Goal: Information Seeking & Learning: Learn about a topic

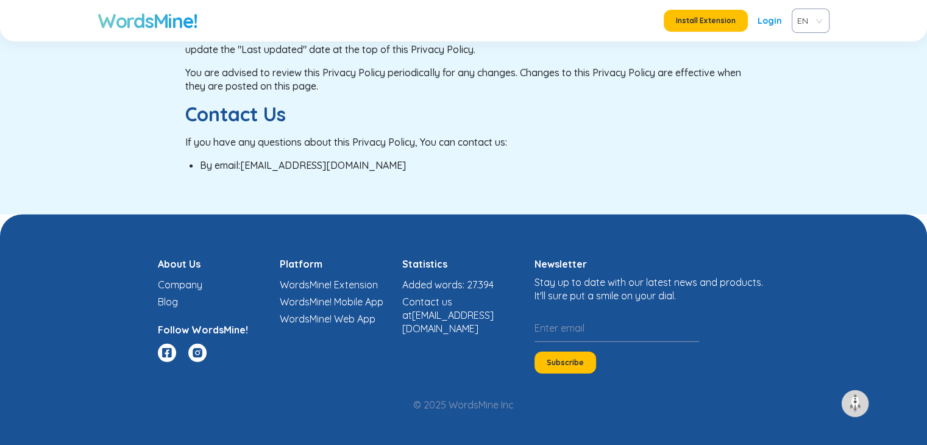
scroll to position [3416, 0]
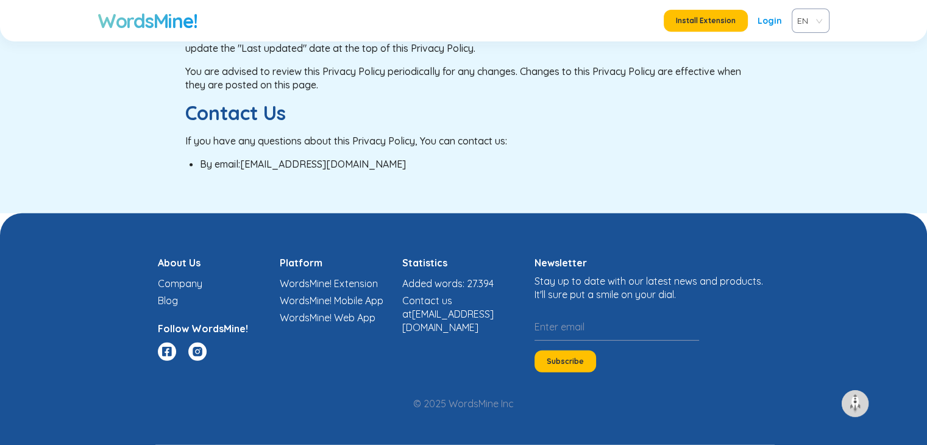
click at [193, 279] on link "Company" at bounding box center [180, 283] width 44 height 12
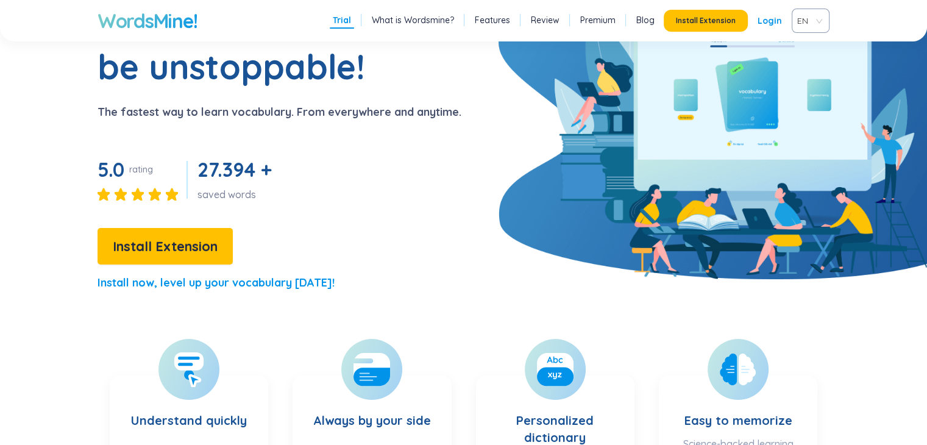
scroll to position [110, 0]
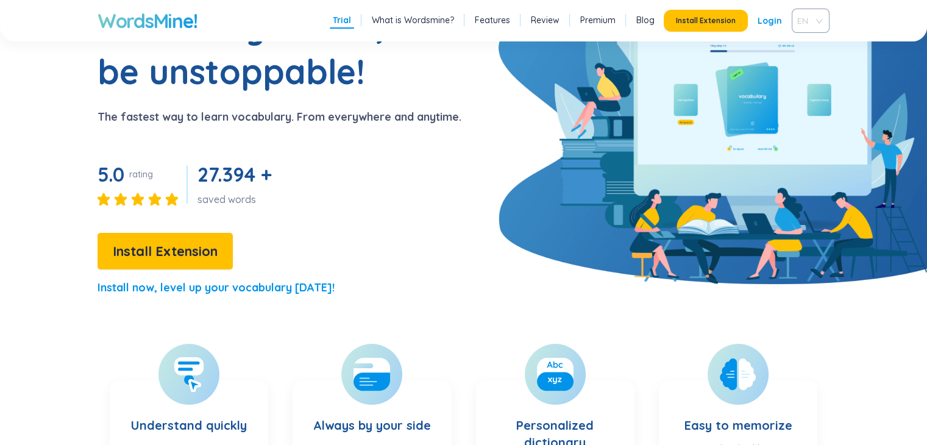
click at [798, 31] on div "EN" at bounding box center [811, 21] width 38 height 24
click at [807, 64] on div "VIE" at bounding box center [810, 67] width 23 height 13
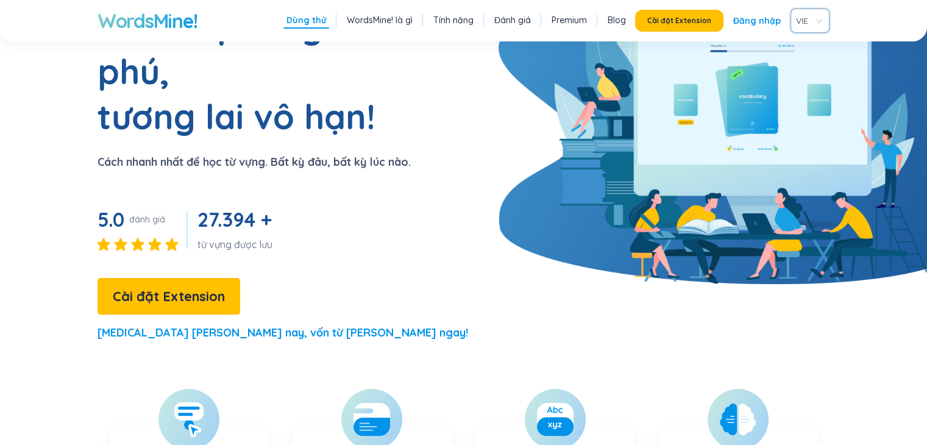
click at [639, 131] on section "Vốn từ [PERSON_NAME], [PERSON_NAME] [PERSON_NAME]! [PERSON_NAME] nhất để học từ…" at bounding box center [463, 178] width 927 height 349
click at [502, 161] on section "Vốn từ [PERSON_NAME], [PERSON_NAME] [PERSON_NAME]! [PERSON_NAME] nhất để học từ…" at bounding box center [463, 178] width 927 height 349
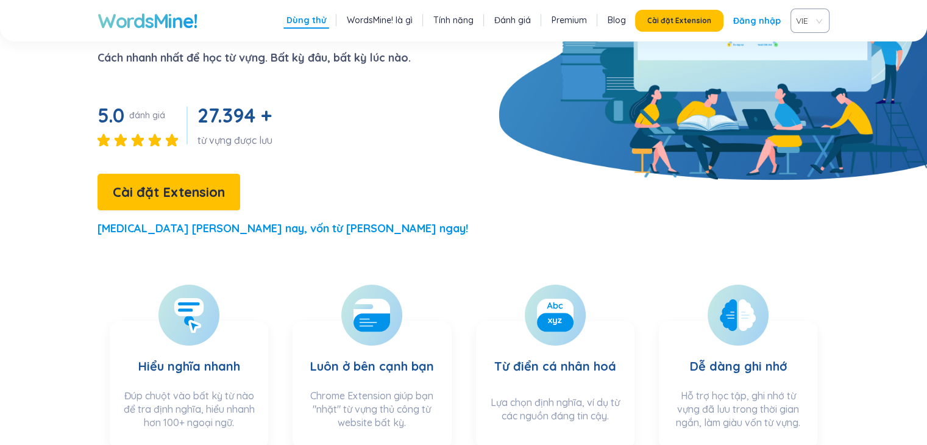
scroll to position [566, 0]
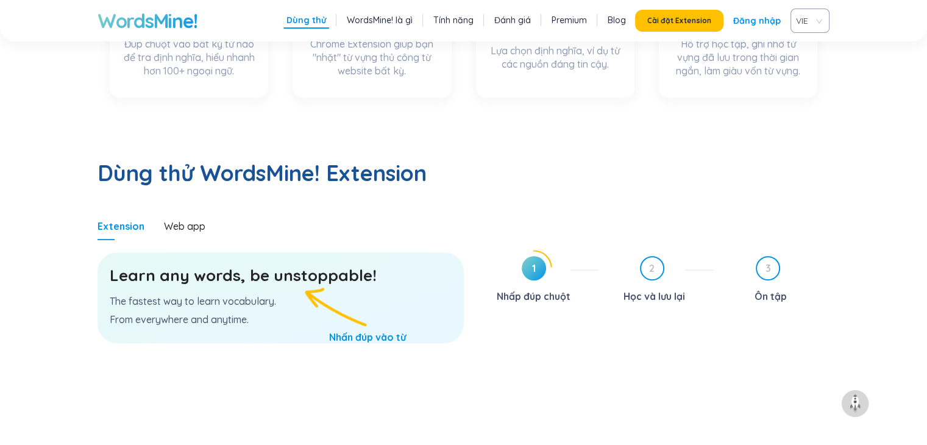
click at [288, 264] on h3 "Learn any words, be unstoppable!" at bounding box center [281, 275] width 342 height 22
click at [192, 212] on div "Web app" at bounding box center [184, 226] width 41 height 28
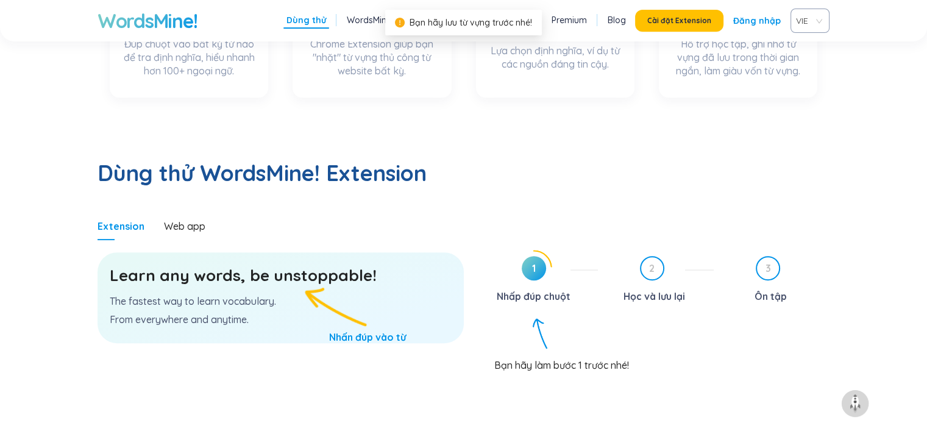
click at [113, 212] on div "Extension" at bounding box center [121, 226] width 47 height 28
click at [534, 256] on span "1" at bounding box center [534, 268] width 24 height 24
click at [332, 264] on h3 "Learn any words, be unstoppable!" at bounding box center [281, 275] width 342 height 22
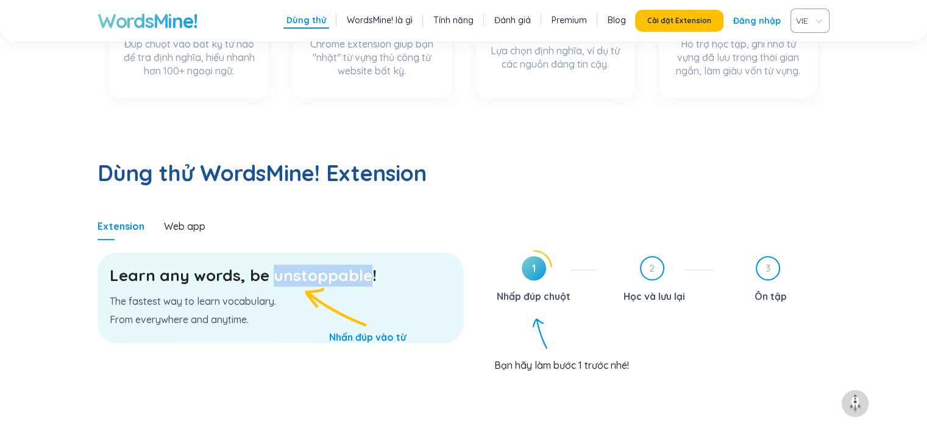
click at [332, 264] on h3 "Learn any words, be unstoppable!" at bounding box center [281, 275] width 342 height 22
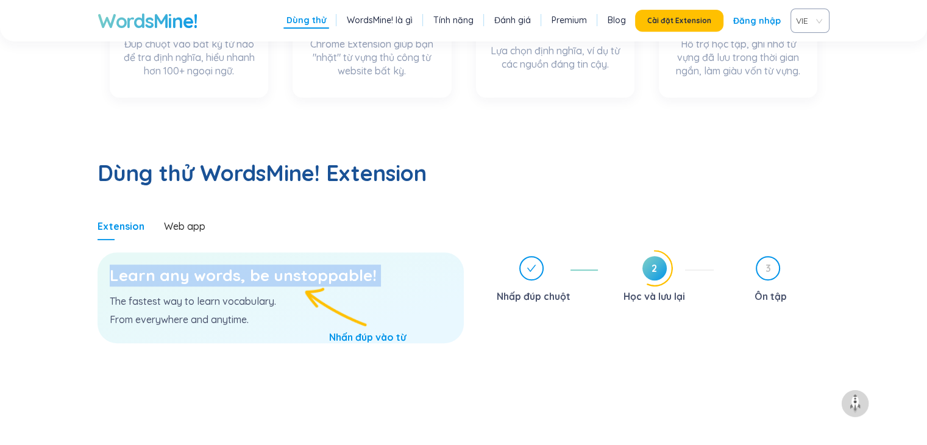
click at [277, 264] on h3 "Learn any words, be unstoppable!" at bounding box center [281, 275] width 342 height 22
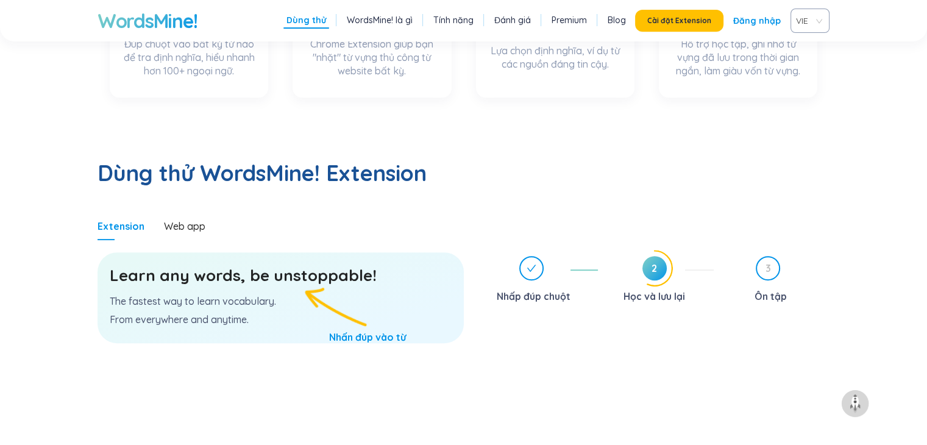
click at [277, 264] on h3 "Learn any words, be unstoppable!" at bounding box center [281, 275] width 342 height 22
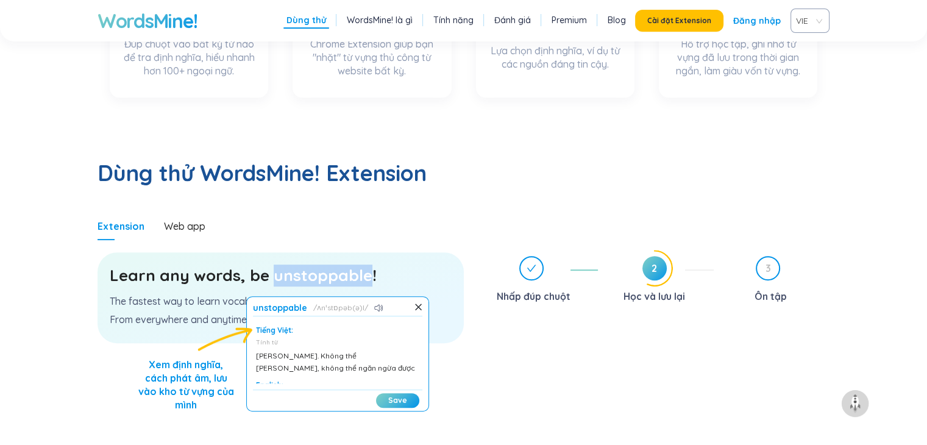
scroll to position [43, 0]
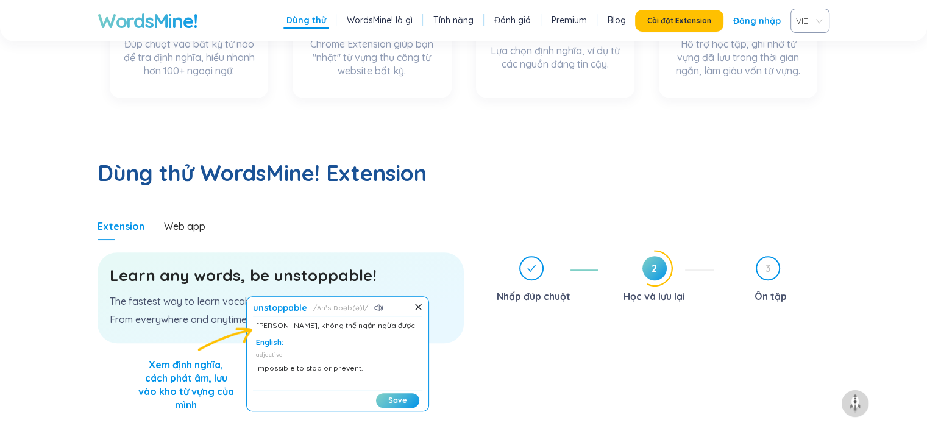
click at [240, 264] on h3 "Learn any words, be unstoppable!" at bounding box center [281, 275] width 342 height 22
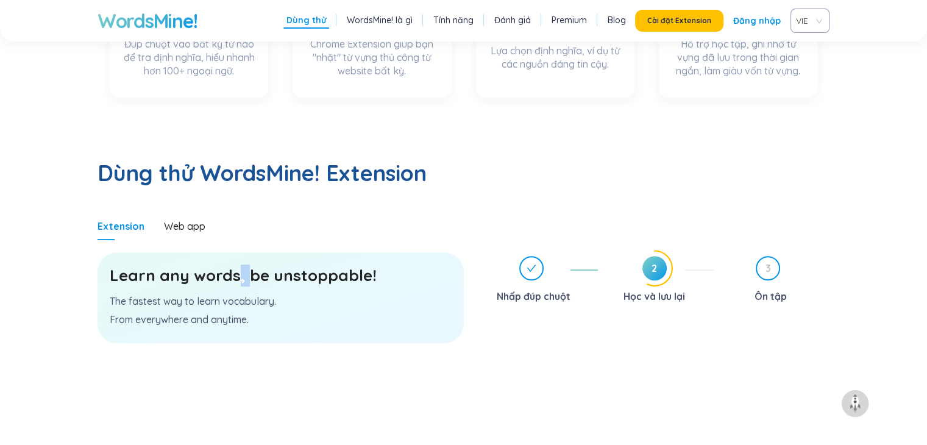
click at [240, 264] on h3 "Learn any words, be unstoppable!" at bounding box center [281, 275] width 342 height 22
click at [325, 264] on div "Learn any words, be unstoppable! The fastest way to learn vocabulary. From ever…" at bounding box center [281, 297] width 366 height 91
click at [269, 264] on h3 "Learn any words, be unstoppable!" at bounding box center [281, 275] width 342 height 22
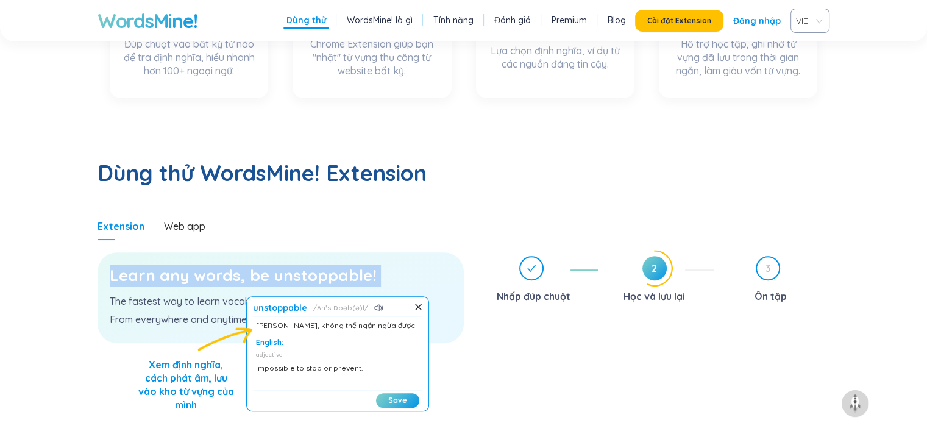
click at [269, 264] on h3 "Learn any words, be unstoppable!" at bounding box center [281, 275] width 342 height 22
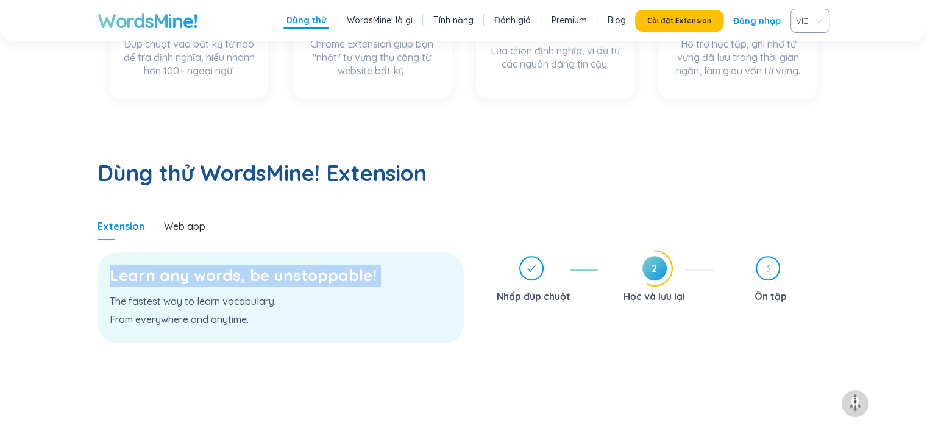
click at [269, 264] on h3 "Learn any words, be unstoppable!" at bounding box center [281, 275] width 342 height 22
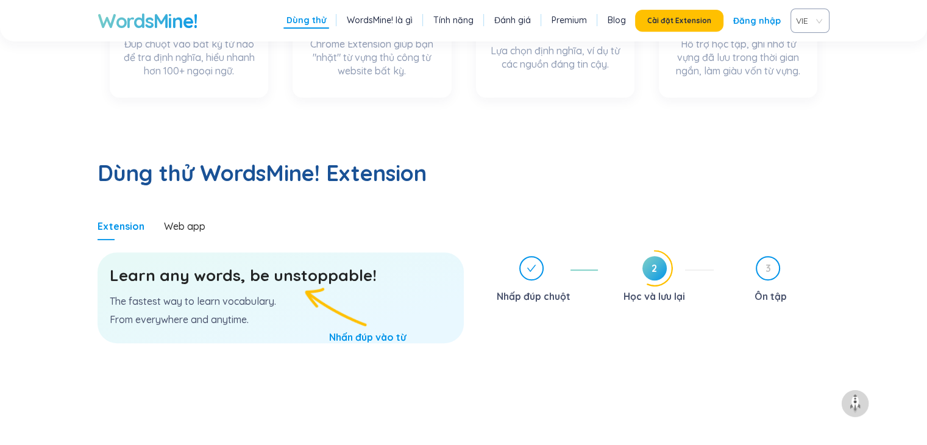
click at [278, 264] on h3 "Learn any words, be unstoppable!" at bounding box center [281, 275] width 342 height 22
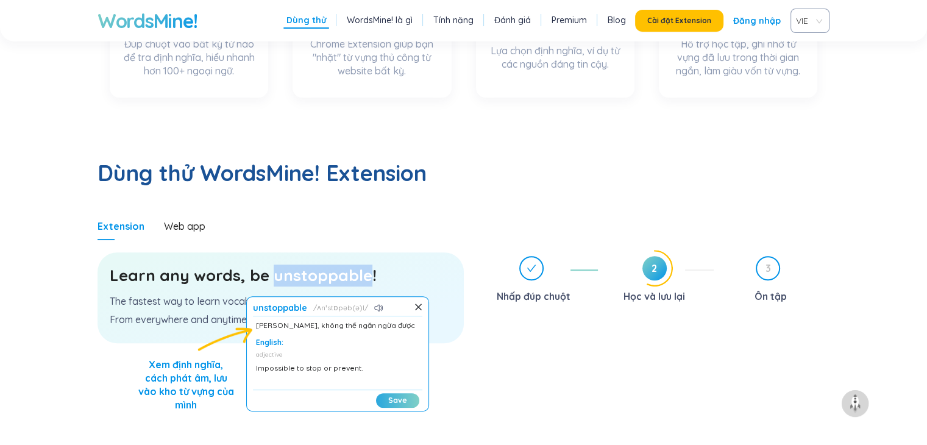
click at [391, 393] on button "Save" at bounding box center [397, 400] width 43 height 15
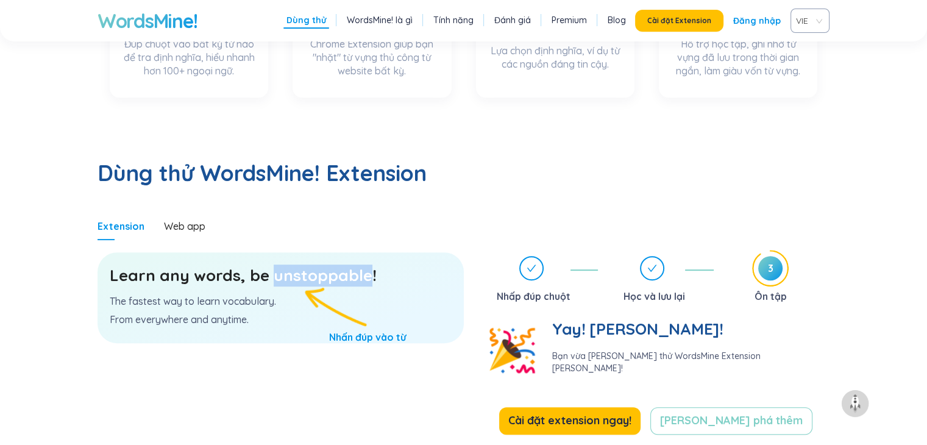
click at [297, 264] on h3 "Learn any words, be unstoppable!" at bounding box center [281, 275] width 342 height 22
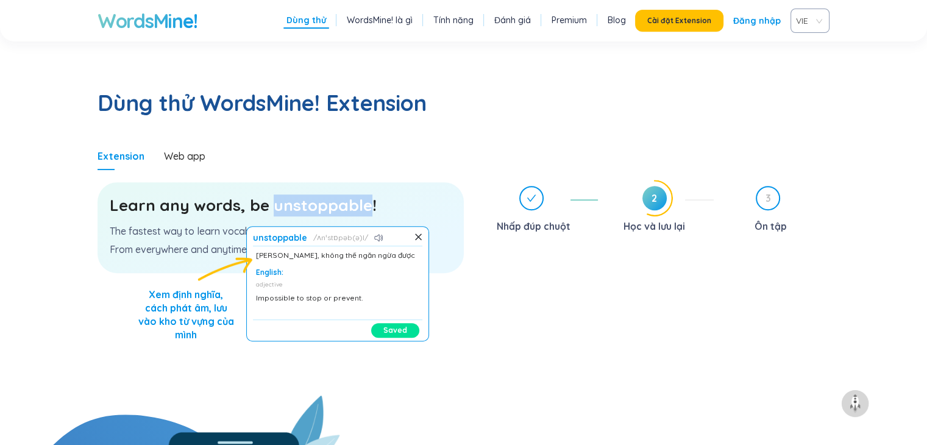
scroll to position [639, 0]
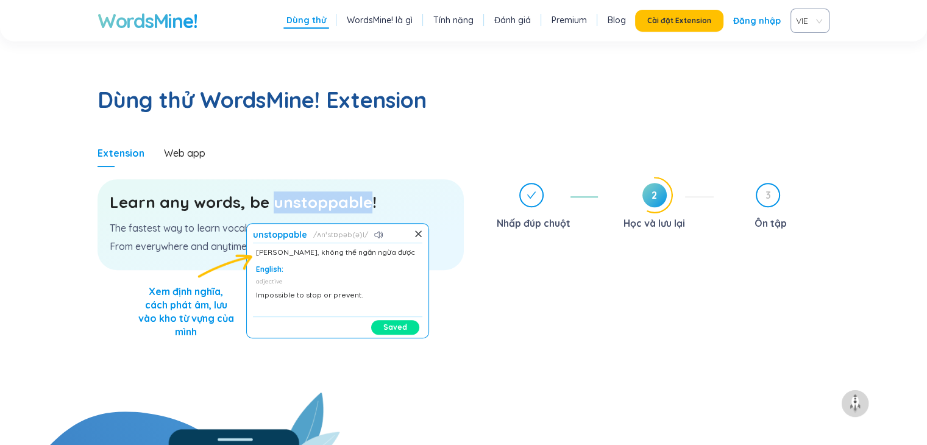
click at [392, 320] on button "Saved" at bounding box center [395, 327] width 48 height 15
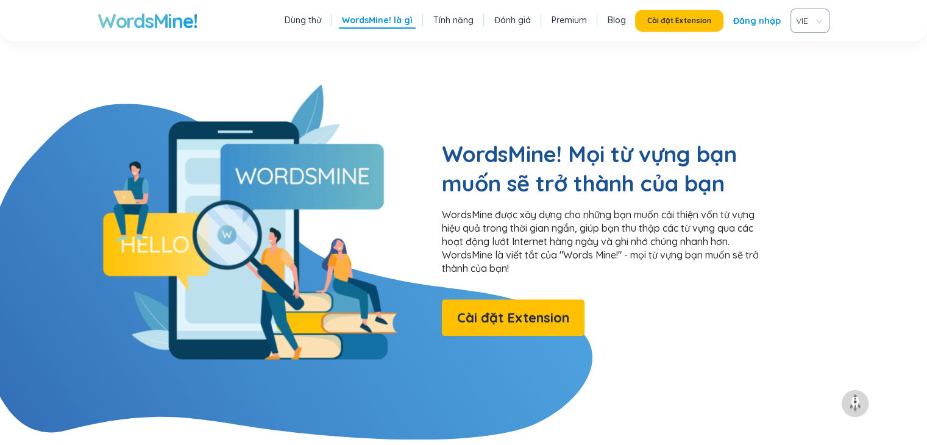
scroll to position [963, 0]
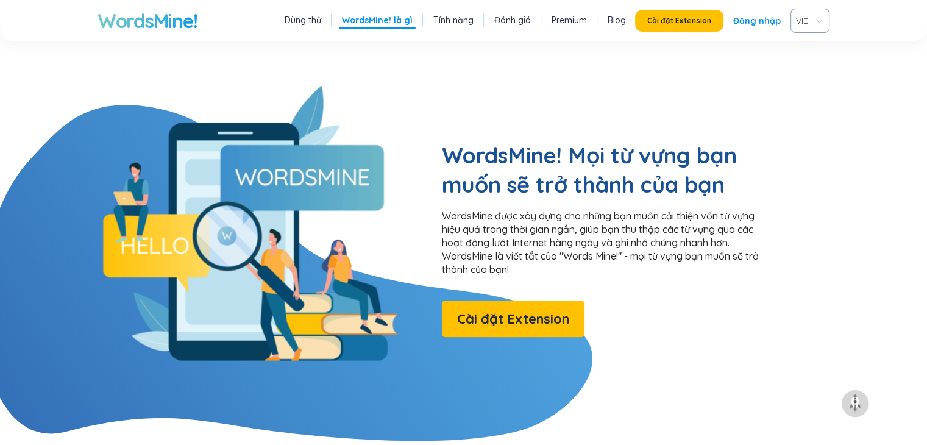
click at [572, 209] on p "WordsMine được xây dựng cho những bạn muốn cải thiện vốn từ vựng hiệu quả trong…" at bounding box center [606, 242] width 329 height 67
click at [456, 209] on p "WordsMine được xây dựng cho những bạn muốn cải thiện vốn từ vựng hiệu quả trong…" at bounding box center [606, 242] width 329 height 67
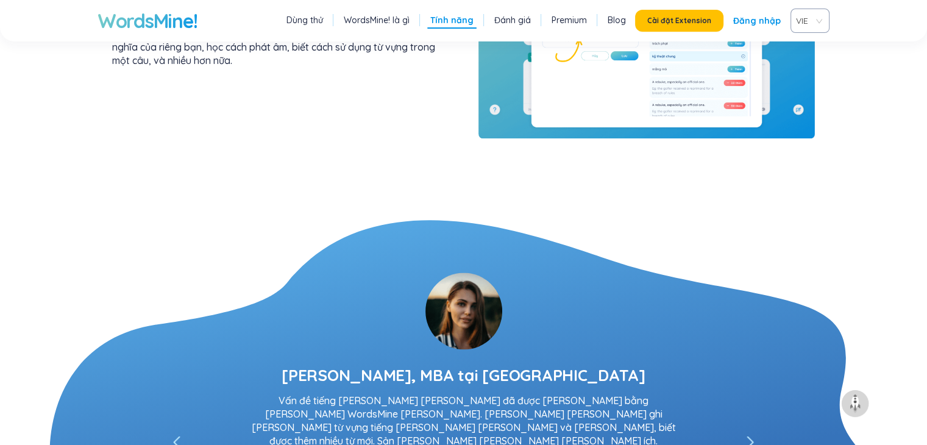
scroll to position [2257, 0]
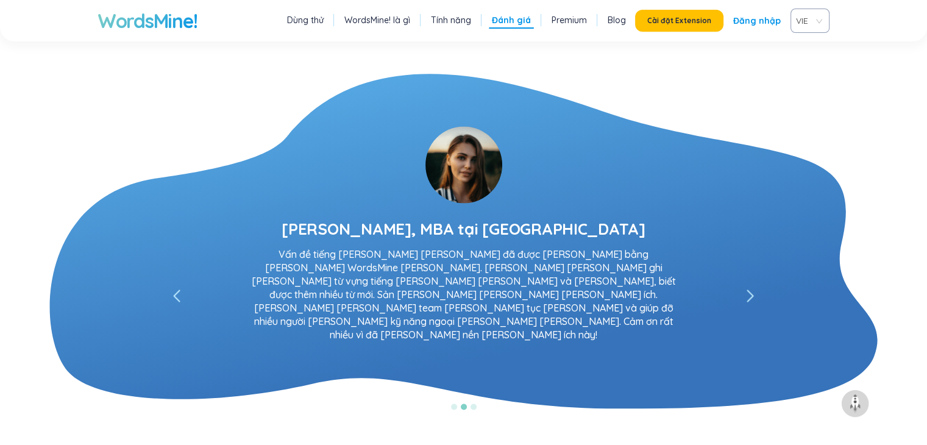
click at [749, 289] on icon "left" at bounding box center [750, 295] width 7 height 12
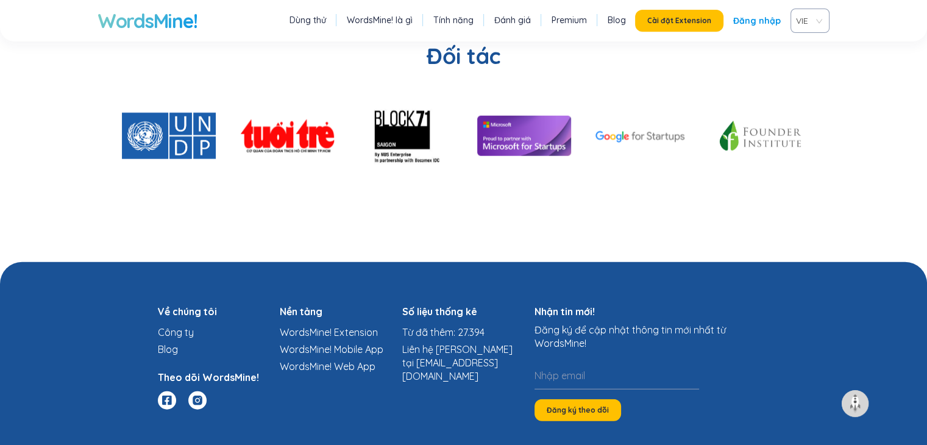
scroll to position [3059, 0]
click at [527, 21] on link "Đánh giá" at bounding box center [512, 20] width 37 height 12
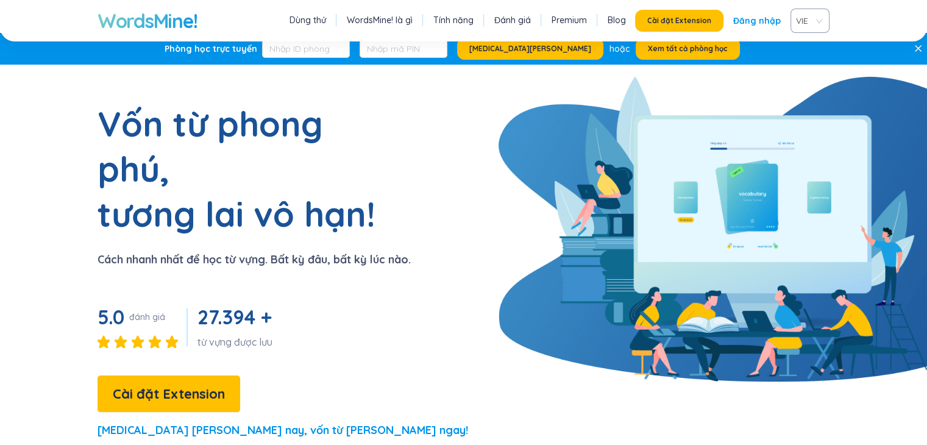
scroll to position [13, 0]
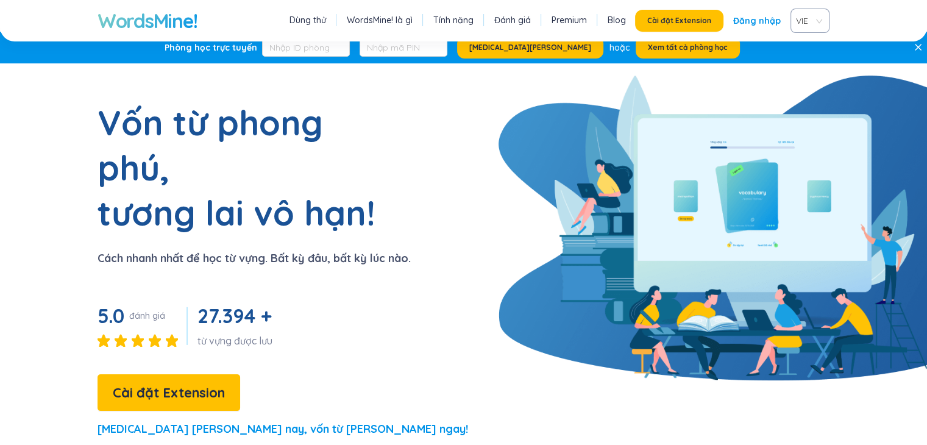
click at [171, 335] on icon at bounding box center [172, 341] width 12 height 12
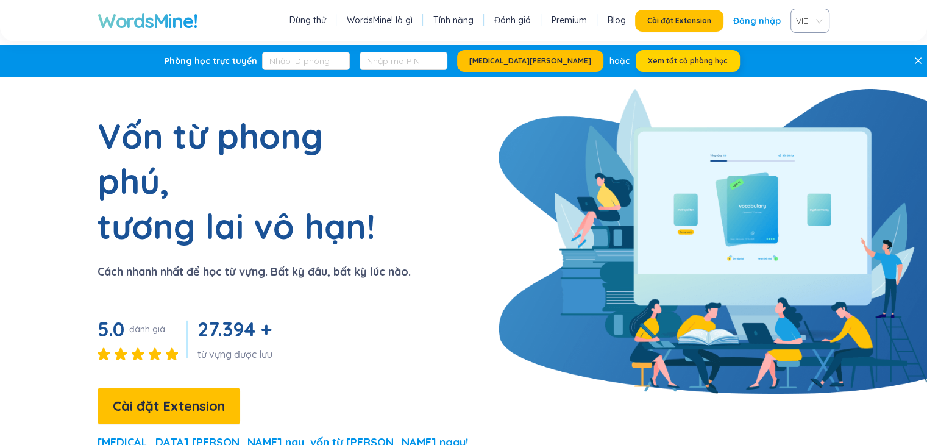
click at [648, 57] on span "Xem tất cả phòng học" at bounding box center [688, 61] width 80 height 10
click at [386, 16] on link "WordsMine! là gì" at bounding box center [380, 20] width 66 height 12
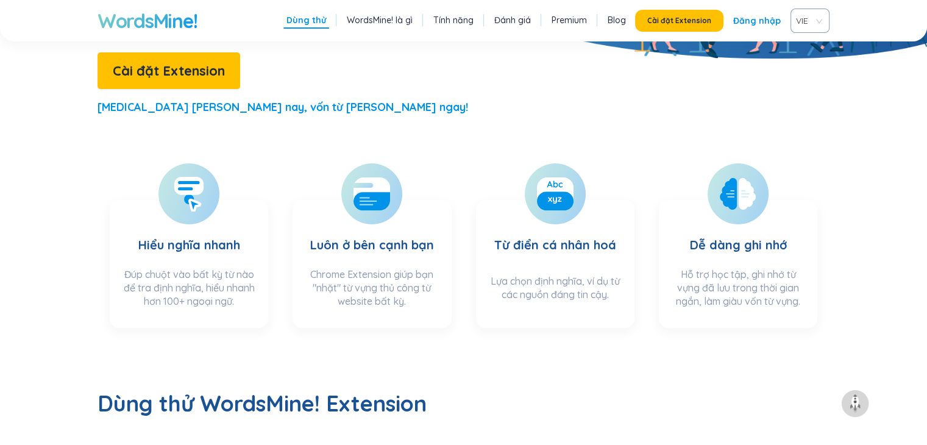
scroll to position [335, 0]
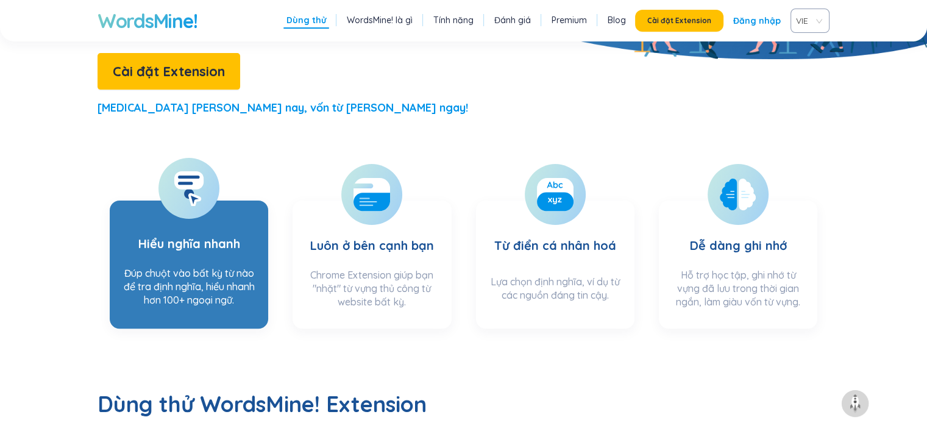
click at [241, 266] on div "Đúp chuột vào bất kỳ từ nào để tra định nghĩa, hiểu nhanh hơn 100+ ngoại ngữ." at bounding box center [189, 290] width 134 height 48
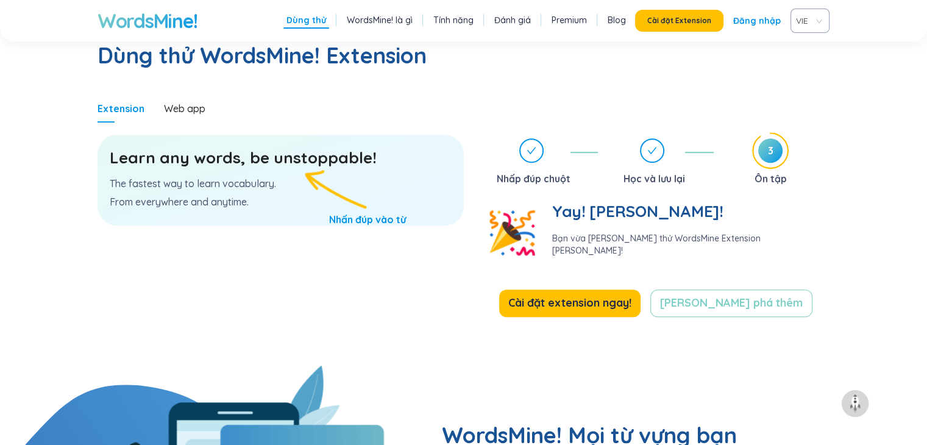
click at [252, 147] on h3 "Learn any words, be unstoppable!" at bounding box center [281, 158] width 342 height 22
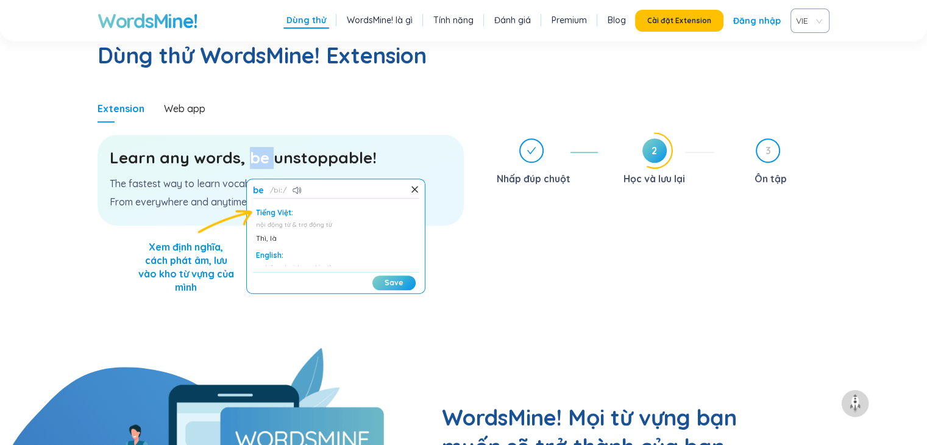
scroll to position [30, 0]
click at [402, 185] on div "be biː" at bounding box center [336, 191] width 166 height 13
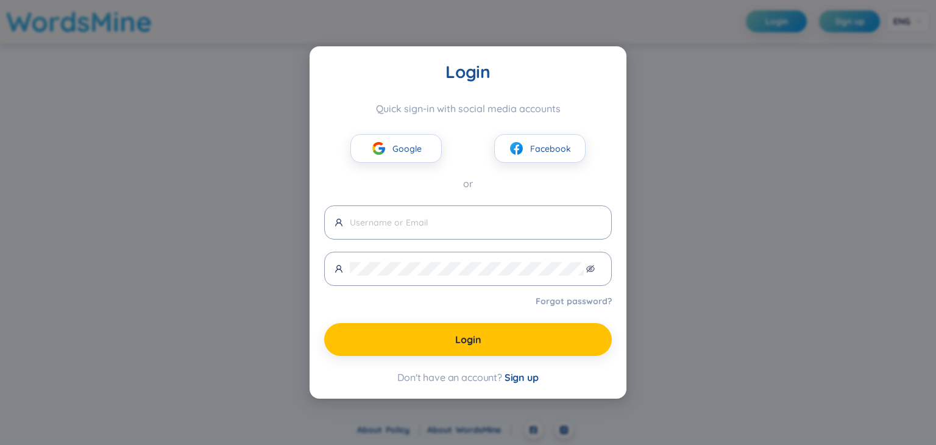
click at [663, 330] on div "Login Quick sign-in with social media accounts Google Facebook or Forgot passwo…" at bounding box center [468, 222] width 936 height 445
